Goal: Task Accomplishment & Management: Use online tool/utility

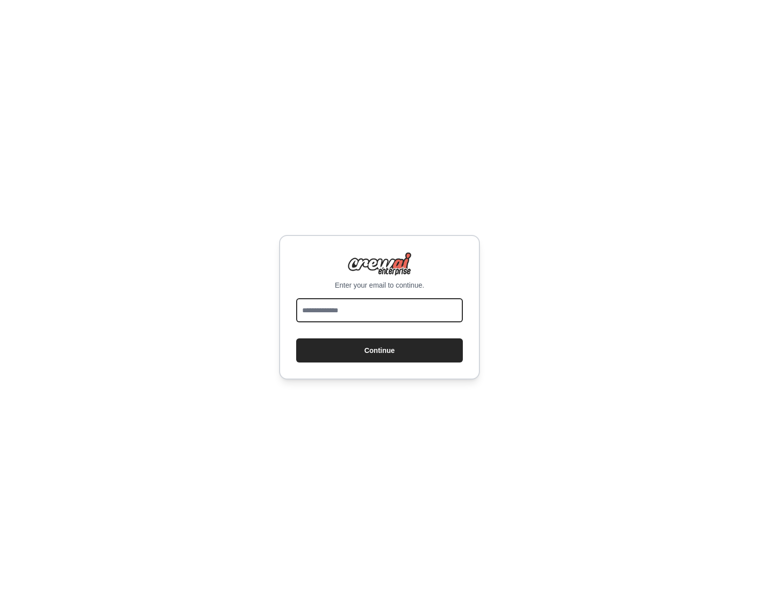
click at [363, 314] on input "email" at bounding box center [379, 310] width 167 height 24
type input "**********"
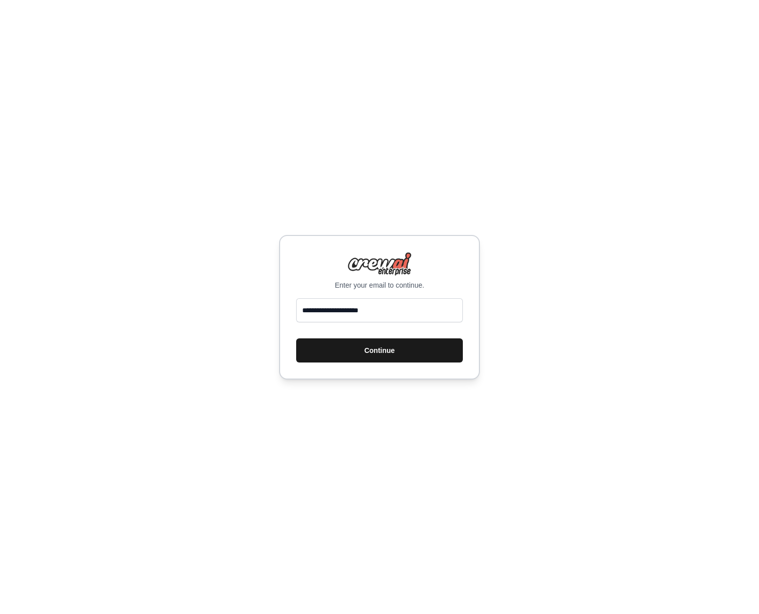
click at [361, 357] on button "Continue" at bounding box center [379, 350] width 167 height 24
click at [351, 345] on button "Continue" at bounding box center [379, 350] width 167 height 24
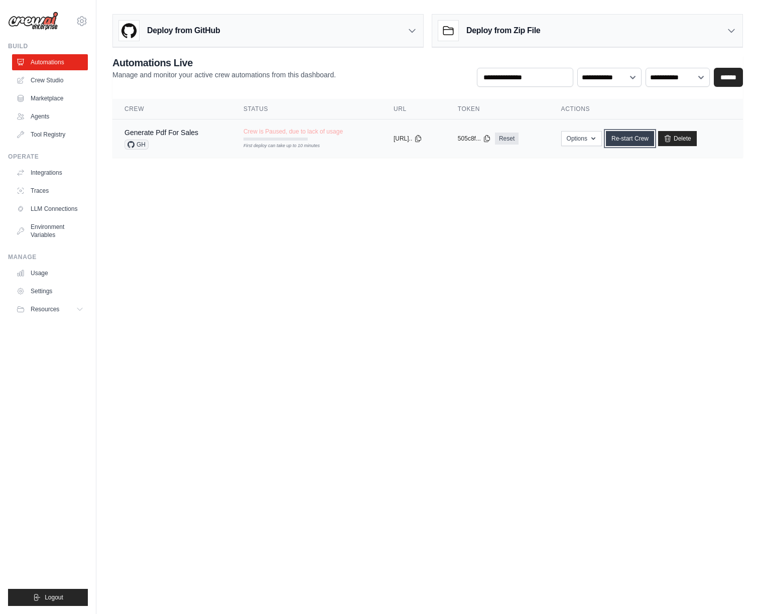
click at [635, 143] on link "Re-start Crew" at bounding box center [630, 138] width 48 height 15
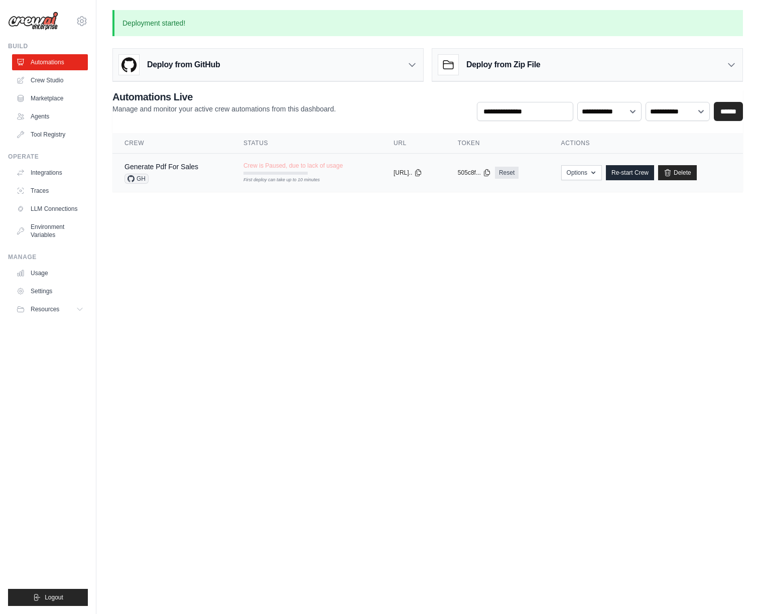
click at [400, 174] on div "copied" at bounding box center [404, 169] width 22 height 12
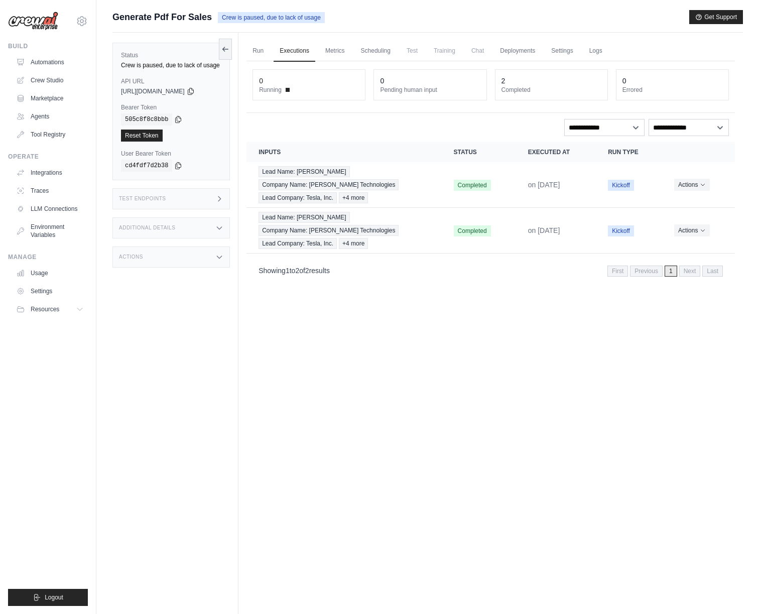
click at [152, 227] on h3 "Additional Details" at bounding box center [147, 228] width 56 height 6
click at [146, 327] on div "Actions" at bounding box center [170, 316] width 117 height 21
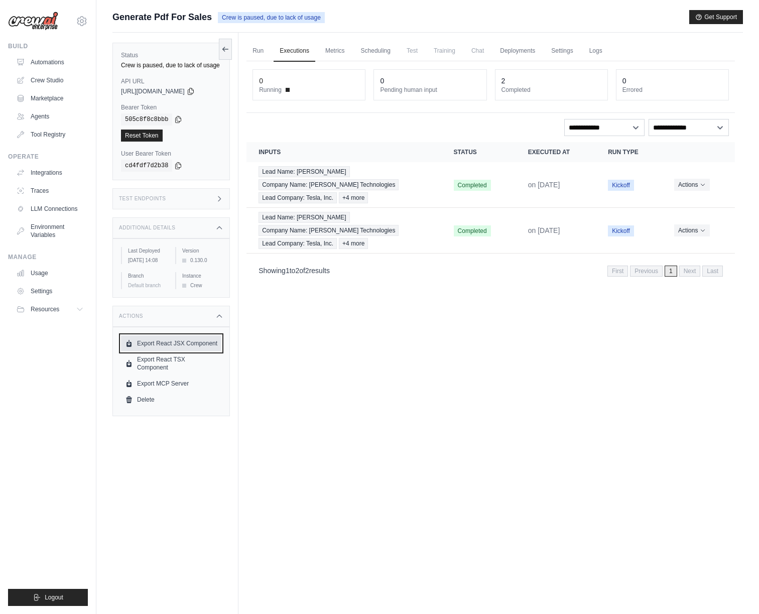
click at [182, 350] on link "Export React JSX Component" at bounding box center [171, 343] width 100 height 16
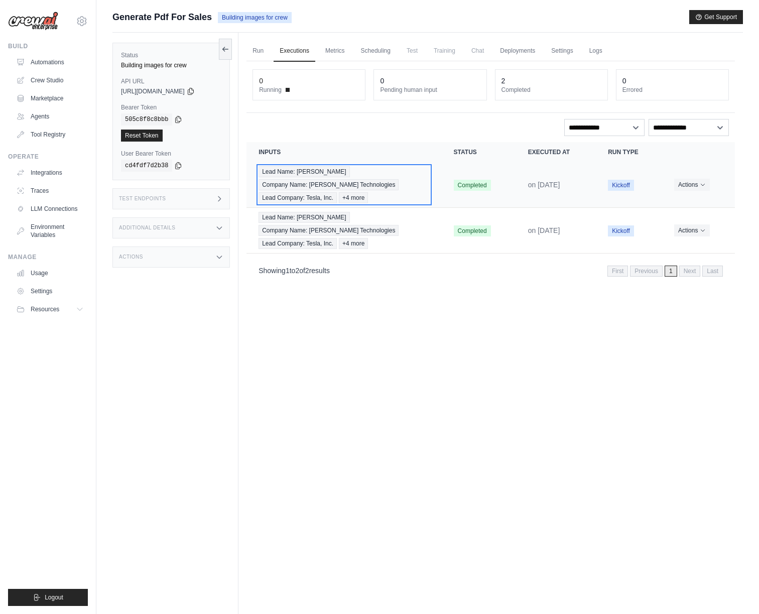
click at [360, 199] on span "+4 more" at bounding box center [353, 197] width 29 height 11
click at [195, 90] on icon at bounding box center [191, 91] width 8 height 8
click at [163, 90] on span "https://generate-pdf-for-sales-d3d255fe-5e90-4dc4-b-c4f0f46d.crewai.com" at bounding box center [153, 91] width 64 height 8
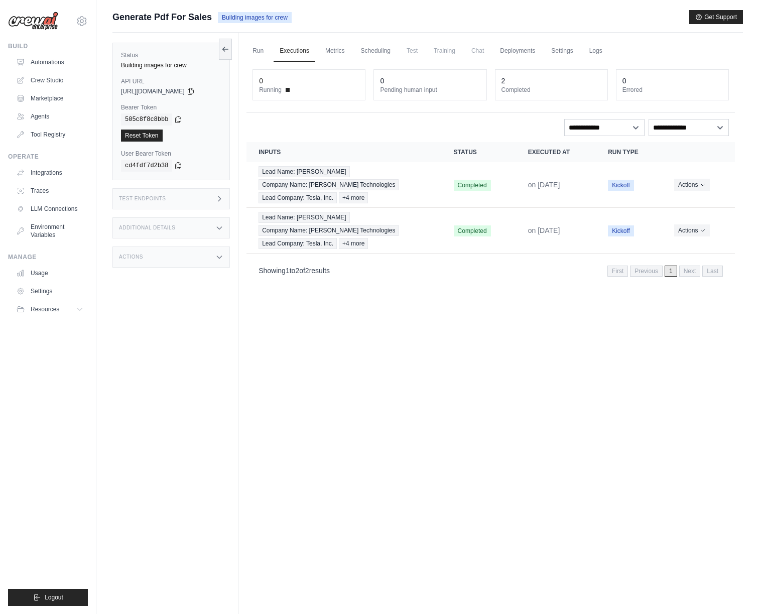
click at [163, 90] on span "https://generate-pdf-for-sales-d3d255fe-5e90-4dc4-b-c4f0f46d.crewai.com" at bounding box center [153, 91] width 64 height 8
click at [360, 166] on div "Lead Name: Elon Musk Company Name: Maxwell Technologies Lead Company: Tesla, In…" at bounding box center [343, 184] width 171 height 37
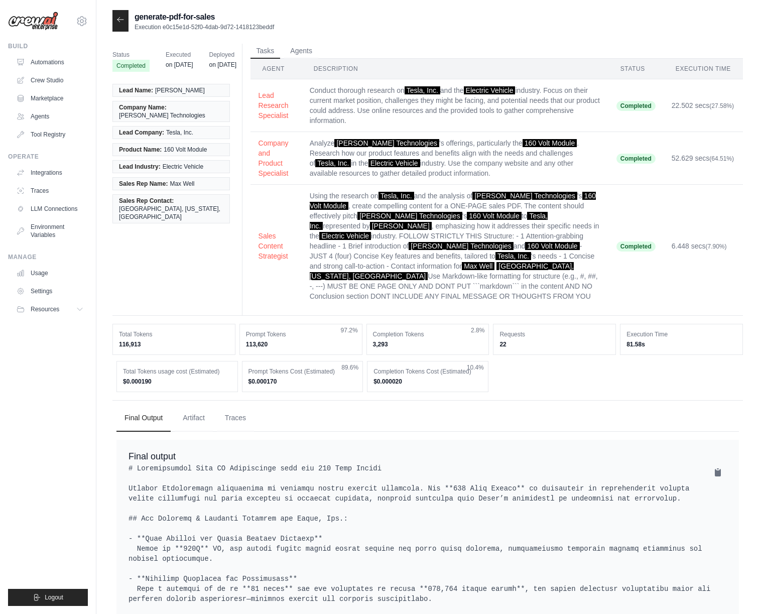
click at [145, 90] on span "Lead Name:" at bounding box center [136, 90] width 34 height 8
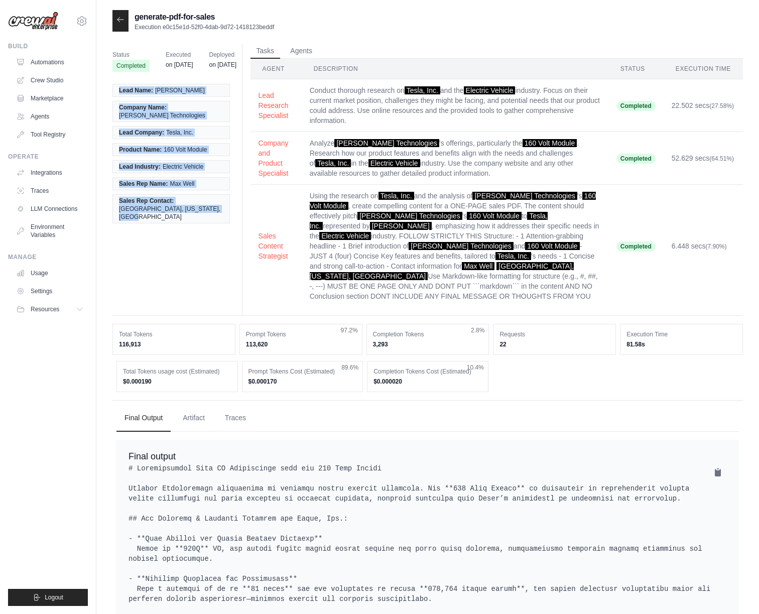
drag, startPoint x: 218, startPoint y: 207, endPoint x: 118, endPoint y: 92, distance: 152.6
click at [118, 92] on ul "Lead Name: [PERSON_NAME] Company Name: [PERSON_NAME] Technologies Lead Company:…" at bounding box center [170, 154] width 117 height 140
copy ul "Lead Name: [PERSON_NAME] Company Name: [PERSON_NAME] Technologies Lead Company:…"
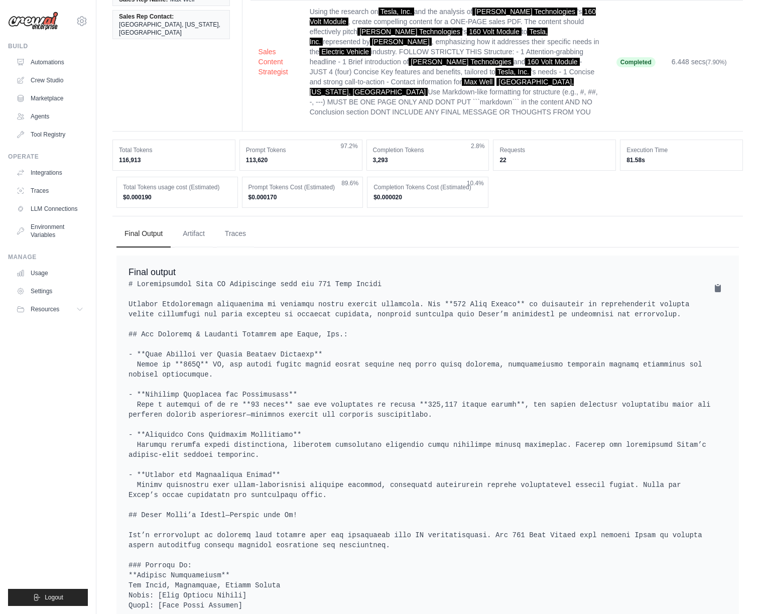
scroll to position [233, 0]
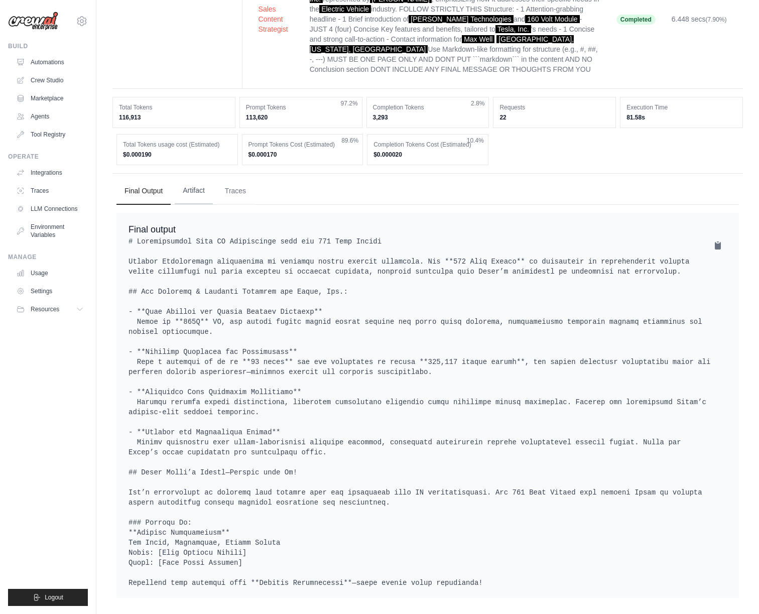
click at [202, 181] on button "Artifact" at bounding box center [194, 190] width 38 height 27
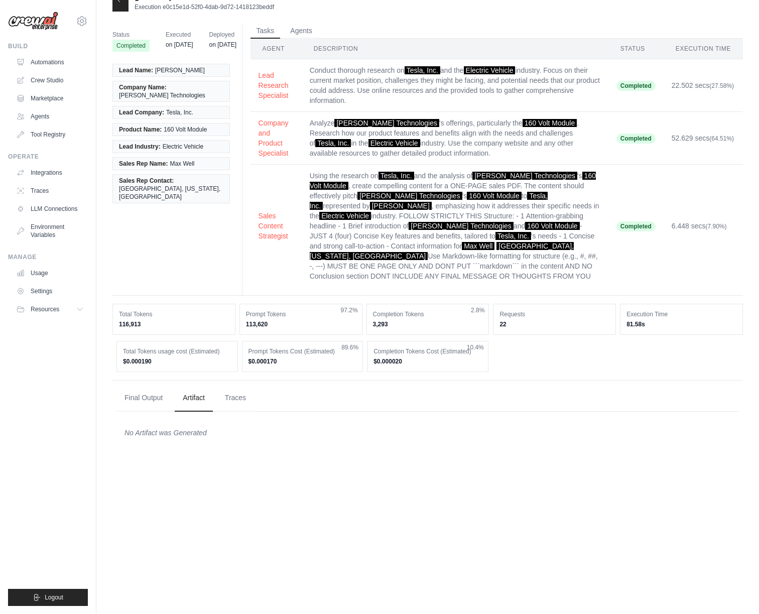
scroll to position [0, 0]
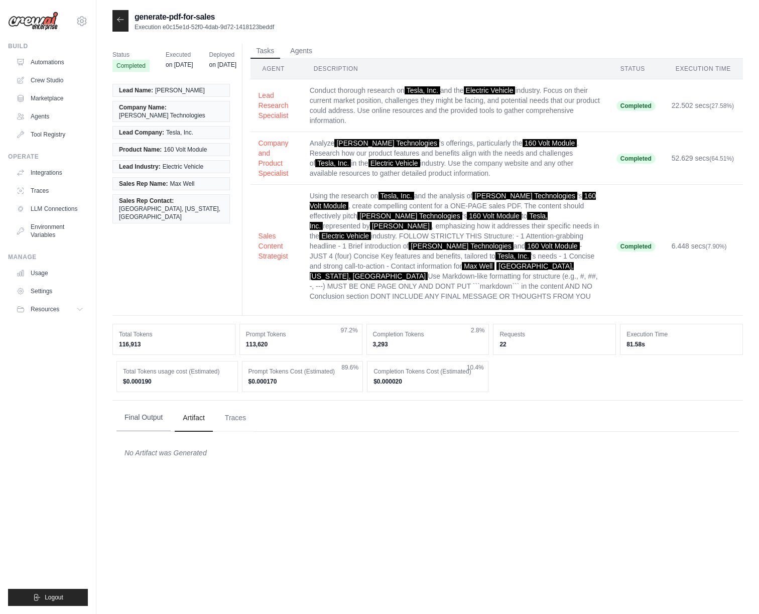
click at [143, 427] on button "Final Output" at bounding box center [143, 417] width 54 height 27
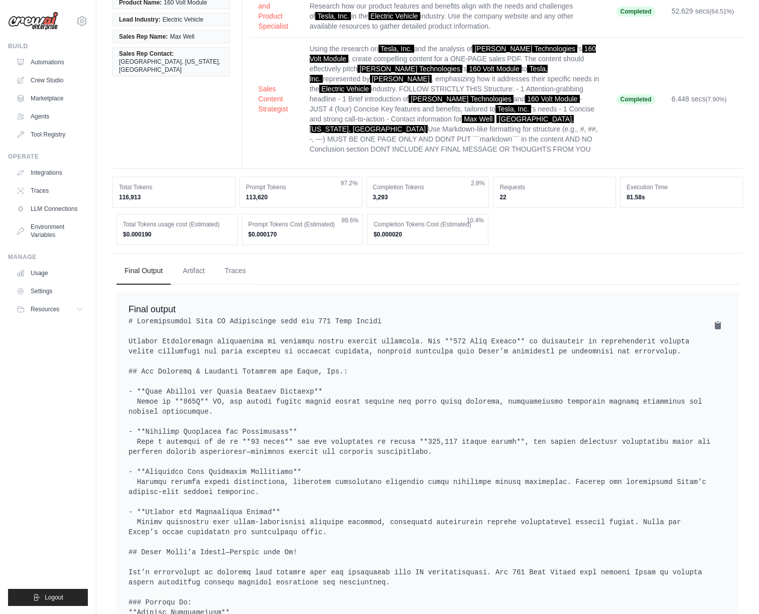
scroll to position [180, 0]
